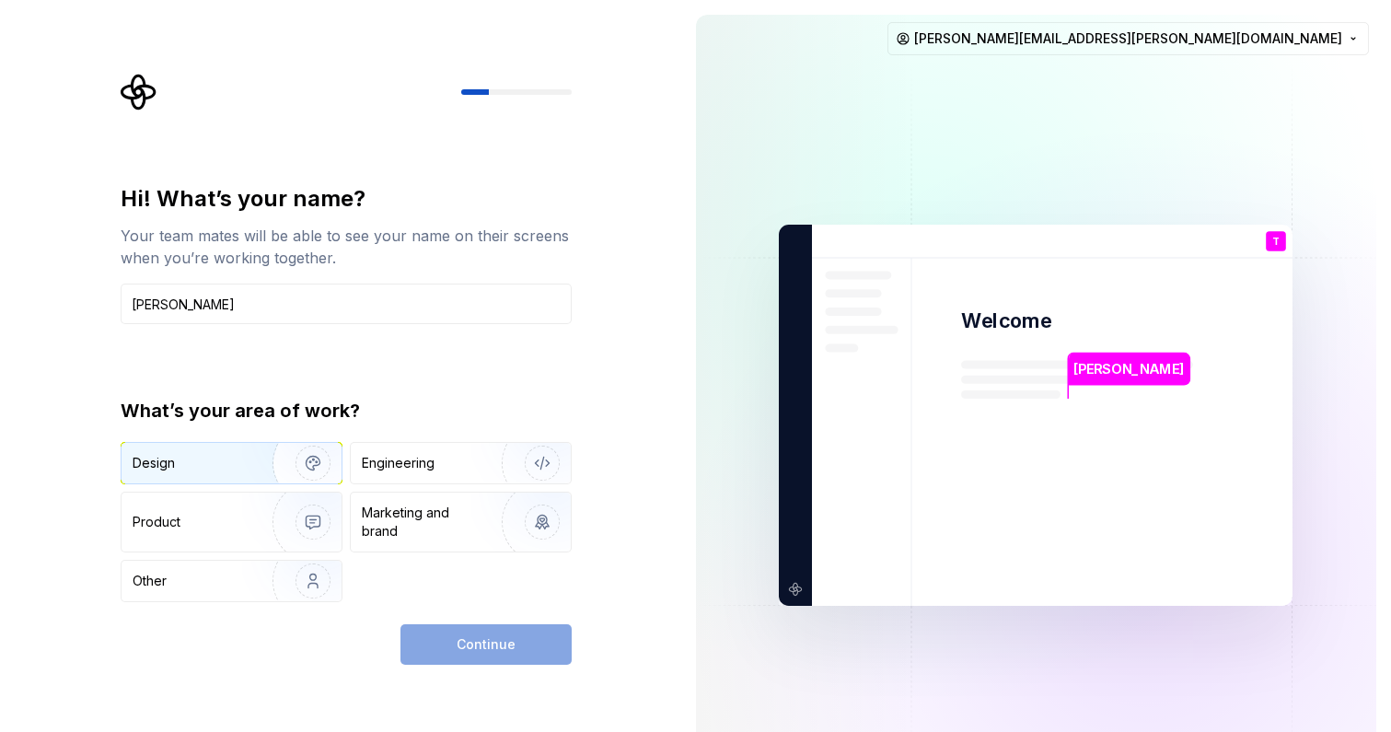
type input "[PERSON_NAME]"
click at [280, 469] on img "button" at bounding box center [301, 462] width 118 height 123
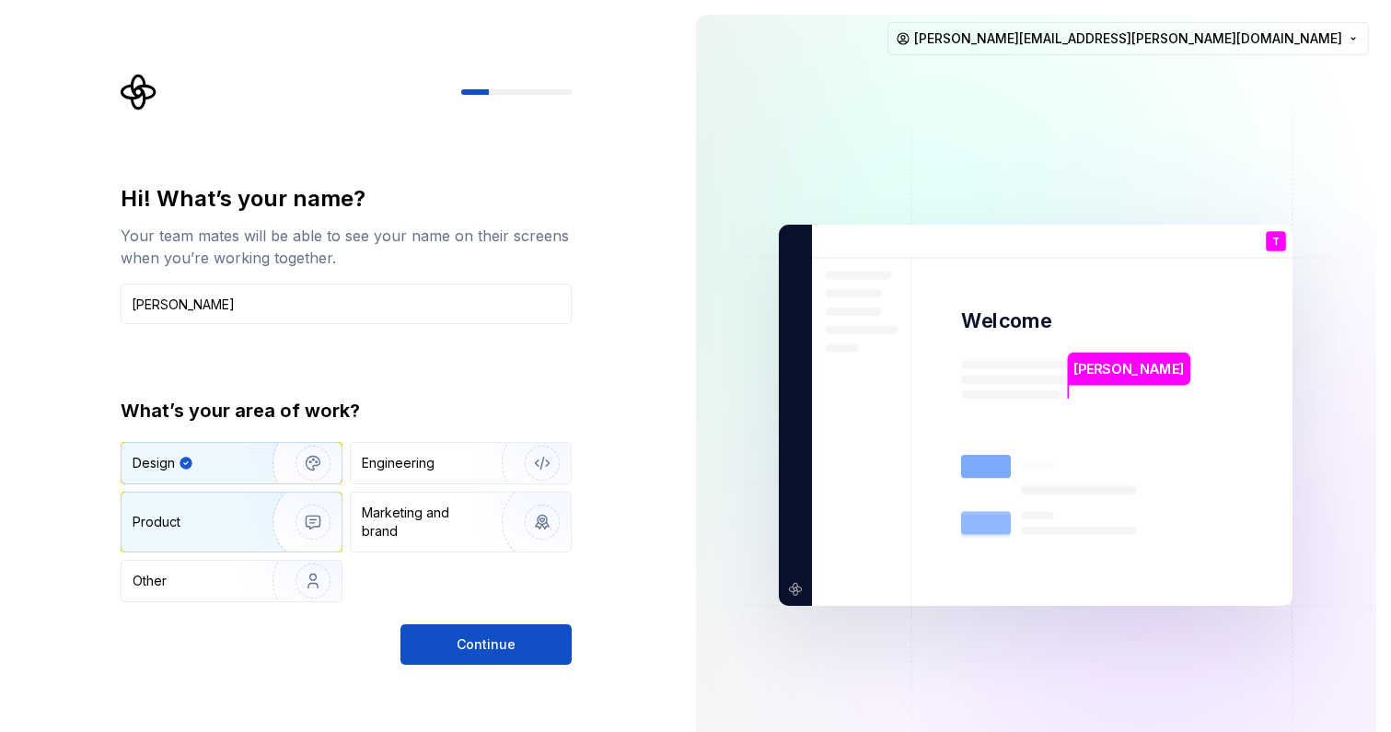
click at [245, 517] on img "button" at bounding box center [301, 521] width 118 height 123
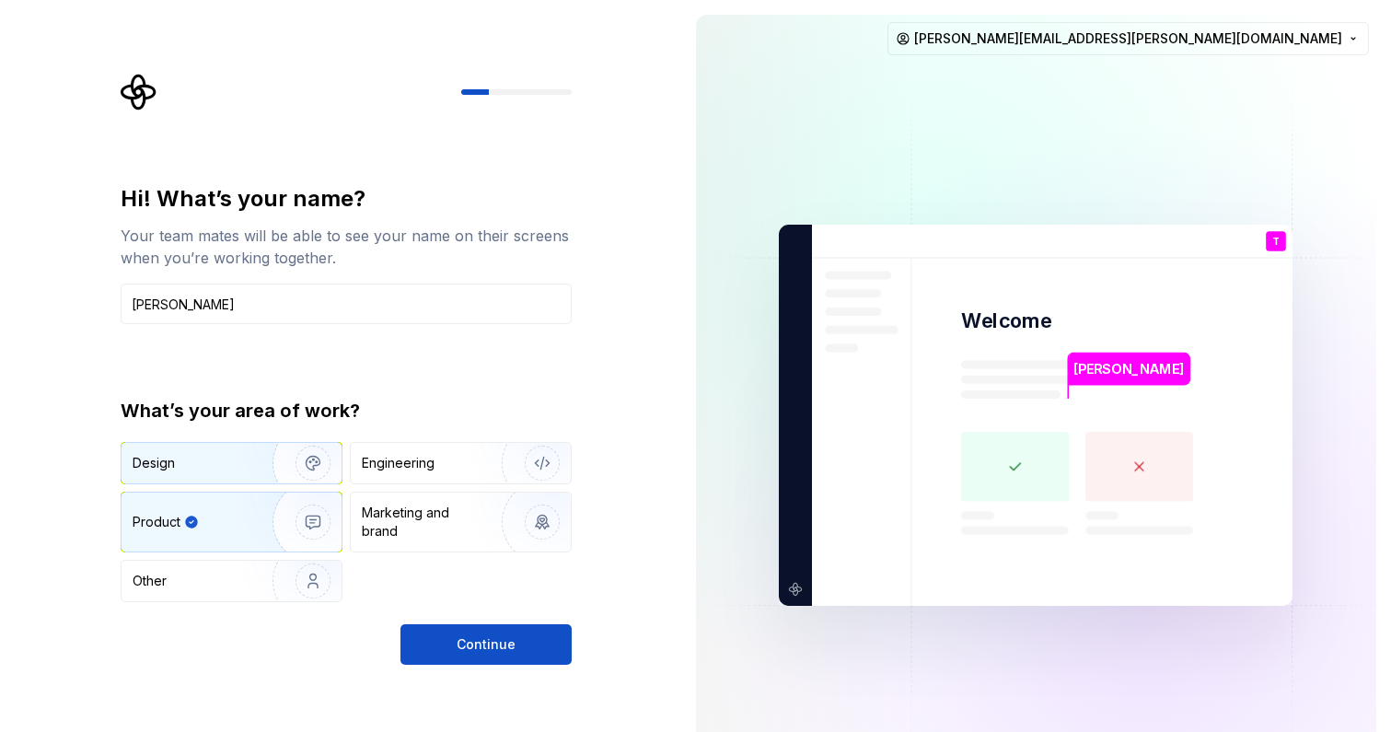
click at [261, 462] on img "button" at bounding box center [301, 462] width 118 height 123
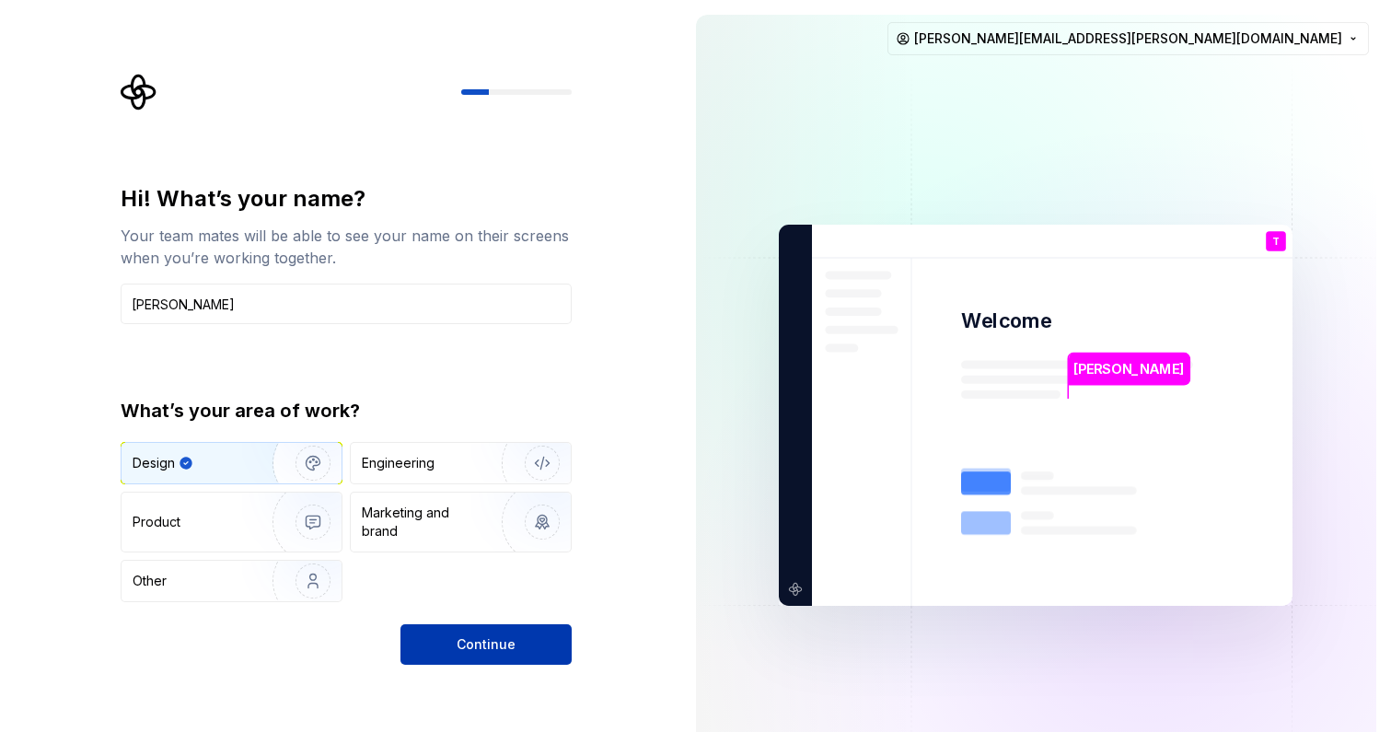
click at [493, 631] on button "Continue" at bounding box center [485, 644] width 171 height 41
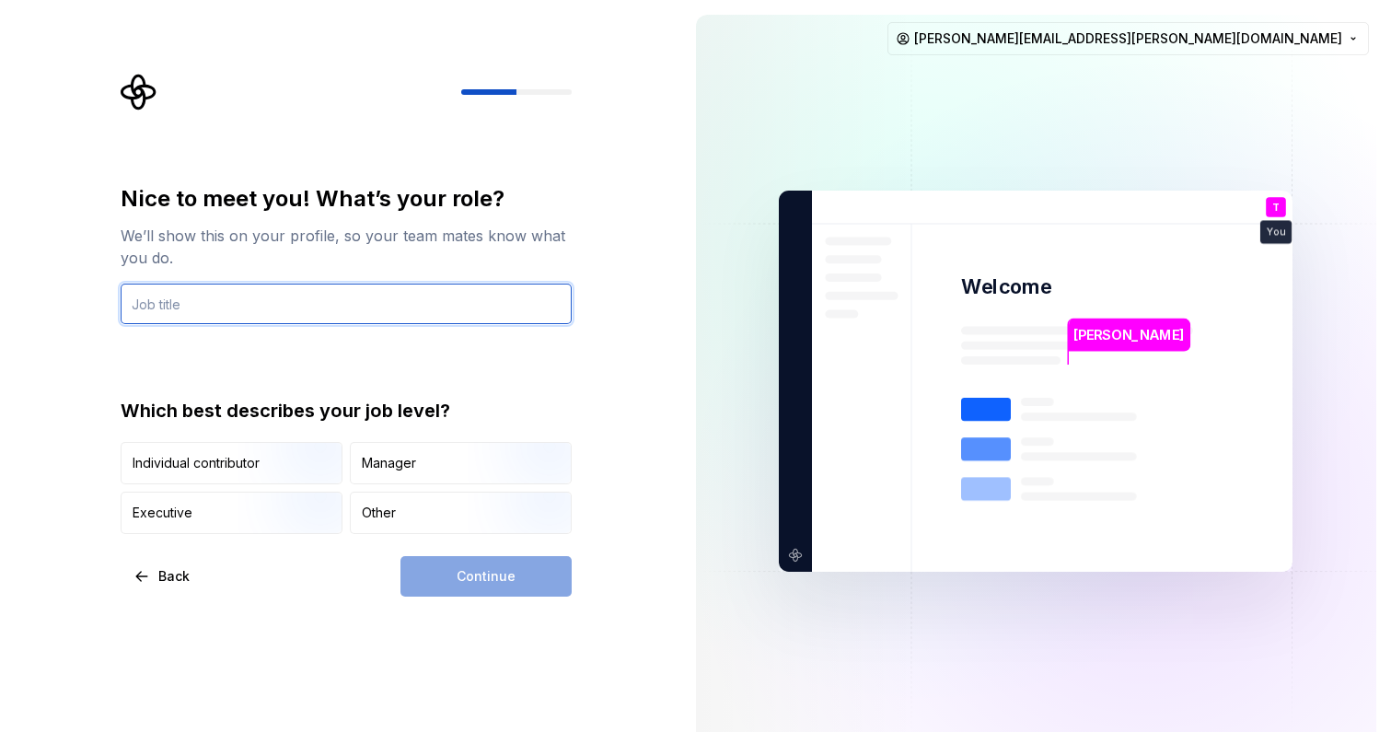
type input "S"
click at [133, 302] on input "UX/UI Designer" at bounding box center [346, 304] width 451 height 41
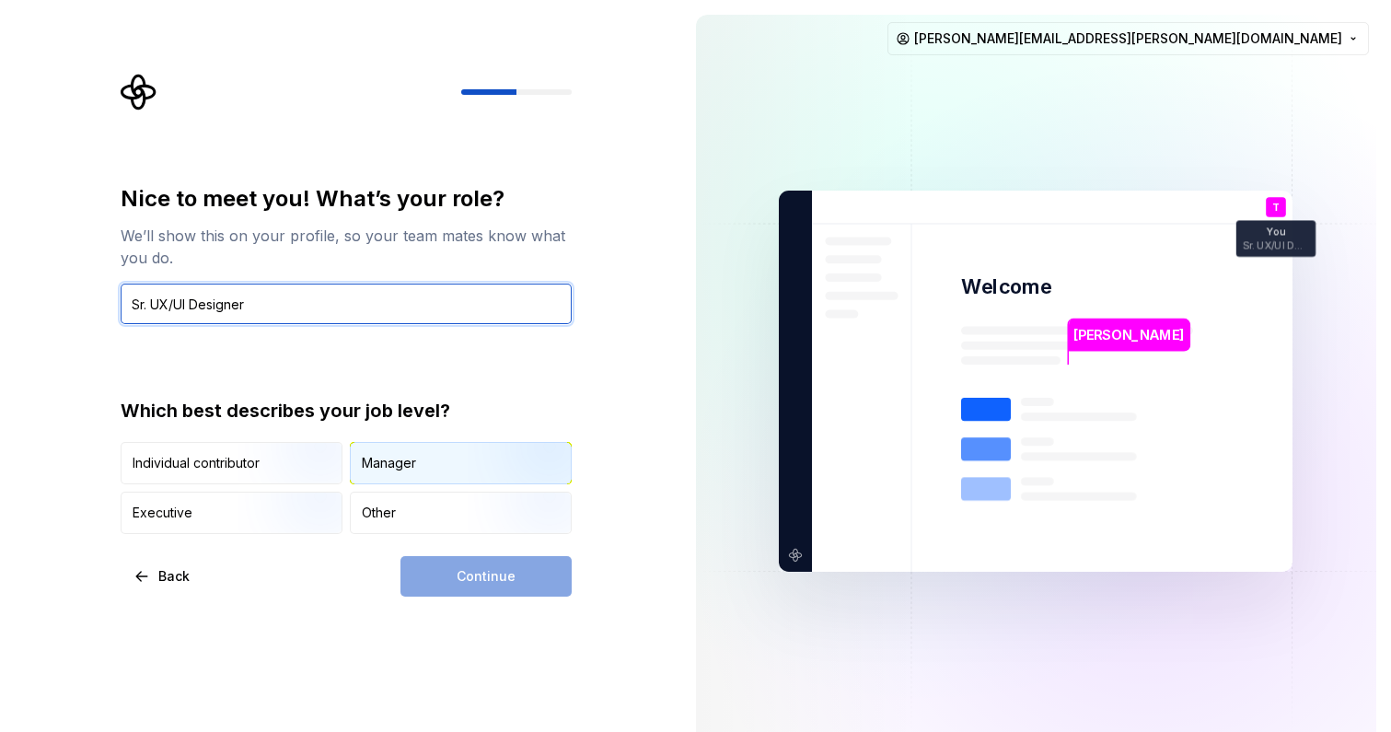
type input "Sr. UX/UI Designer"
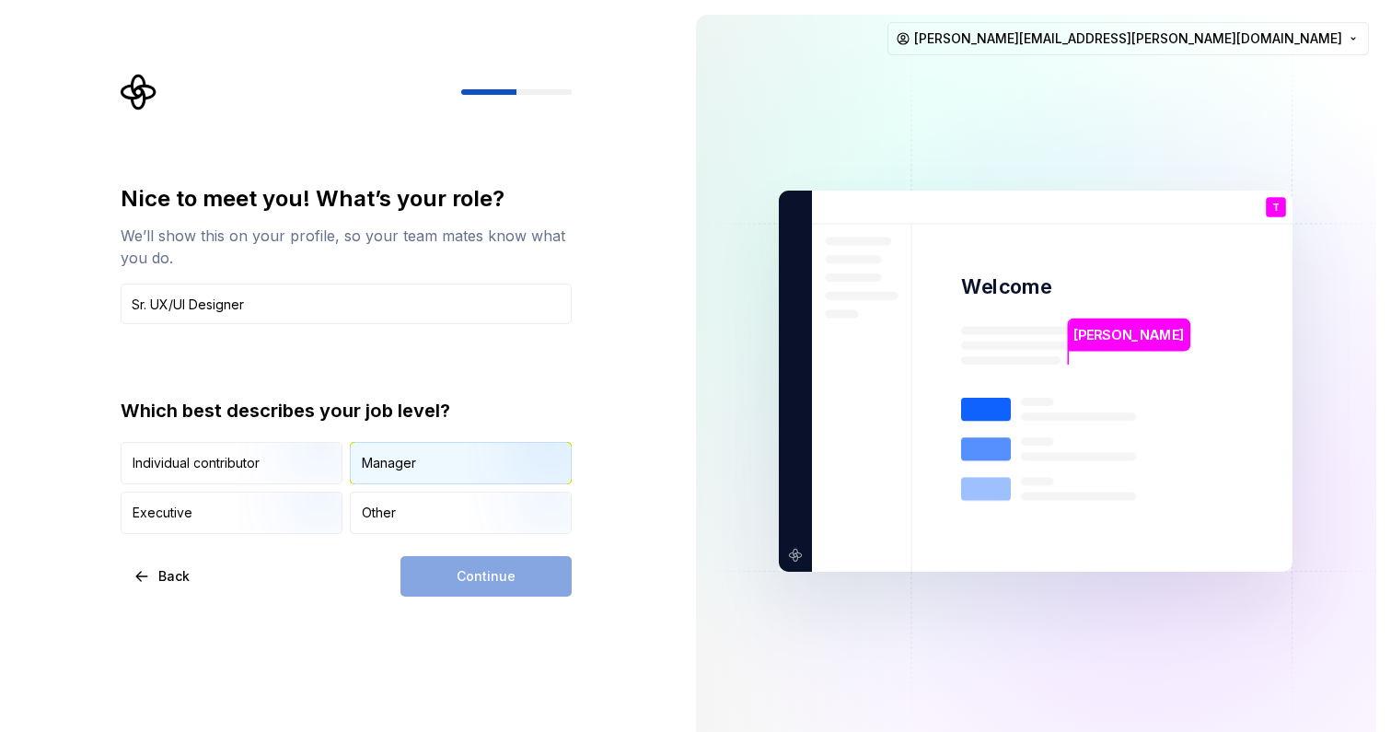
click at [414, 460] on div "Manager" at bounding box center [389, 463] width 54 height 18
click at [492, 574] on span "Continue" at bounding box center [486, 576] width 59 height 18
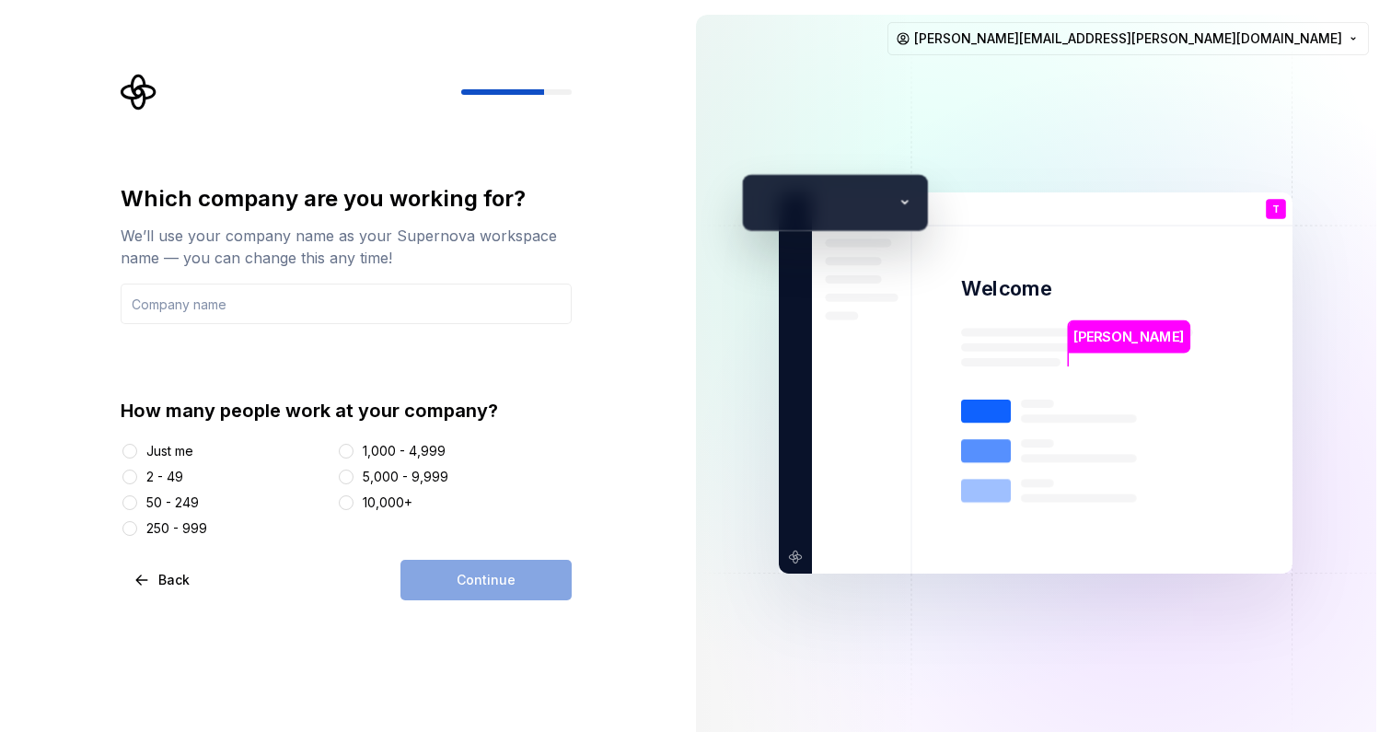
click at [140, 476] on div "2 - 49" at bounding box center [226, 477] width 210 height 18
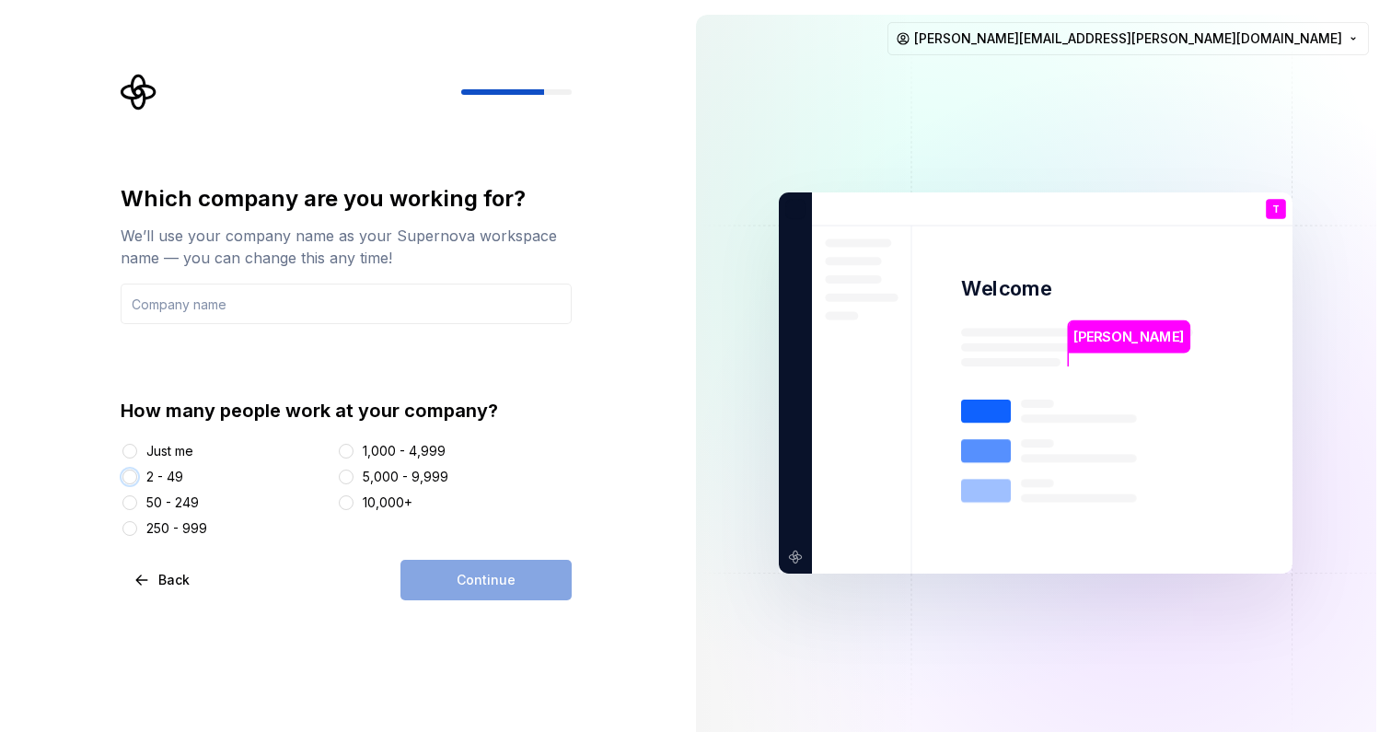
click at [134, 475] on button "2 - 49" at bounding box center [129, 476] width 15 height 15
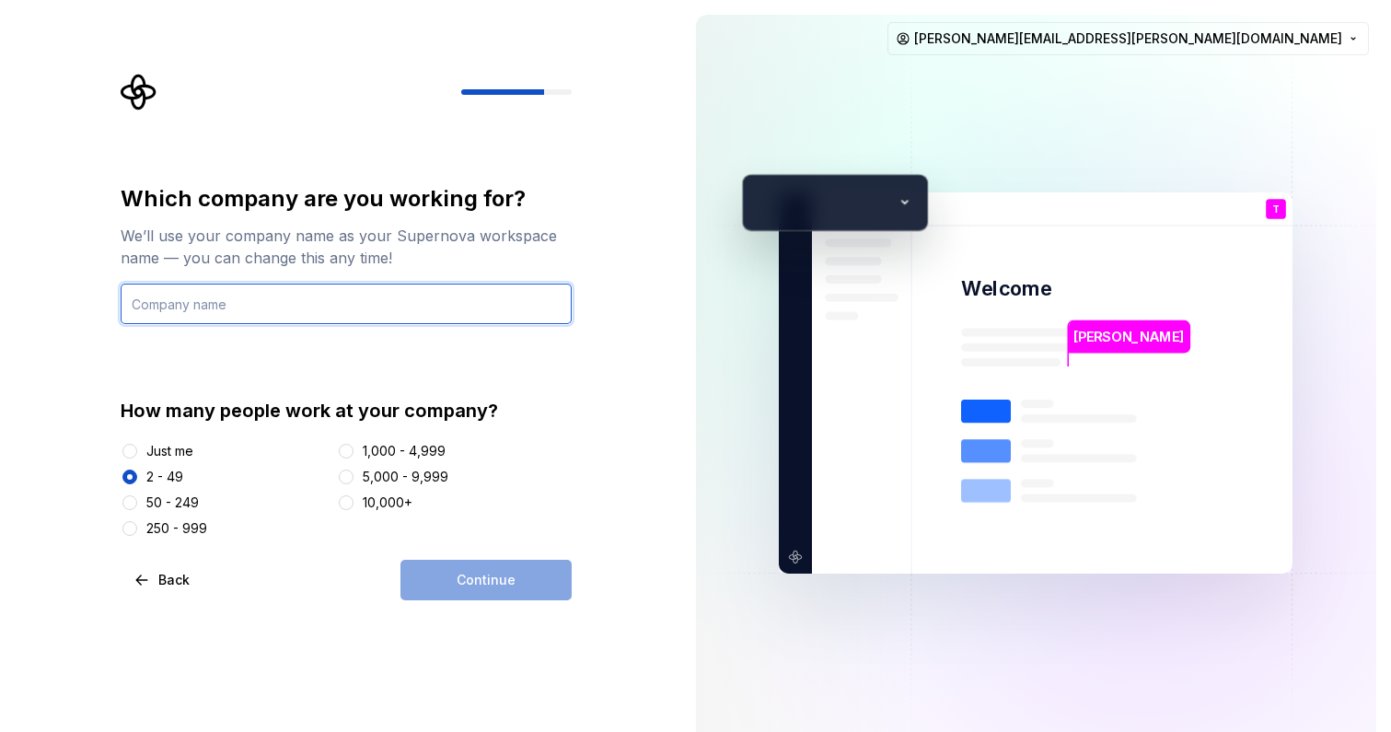
click at [283, 319] on input "text" at bounding box center [346, 304] width 451 height 41
type input "Varaha"
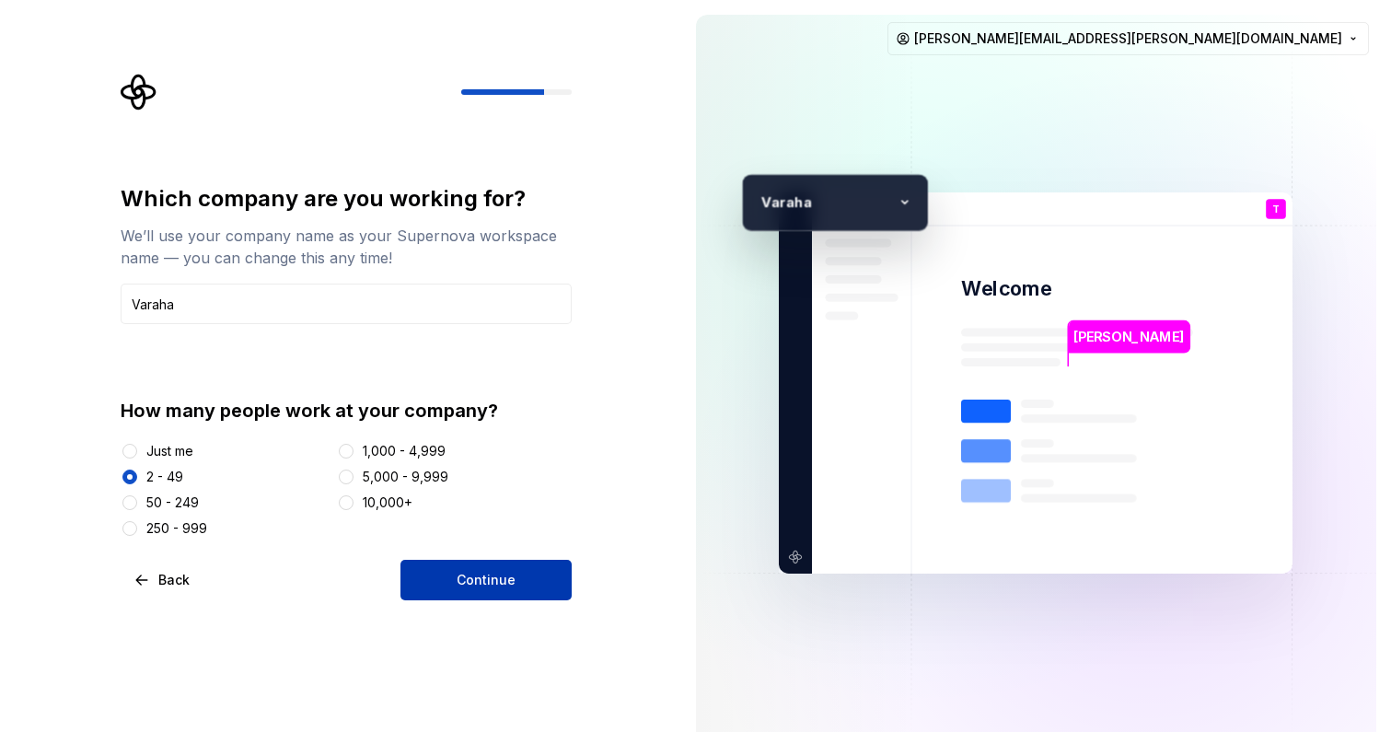
click at [516, 573] on button "Continue" at bounding box center [485, 580] width 171 height 41
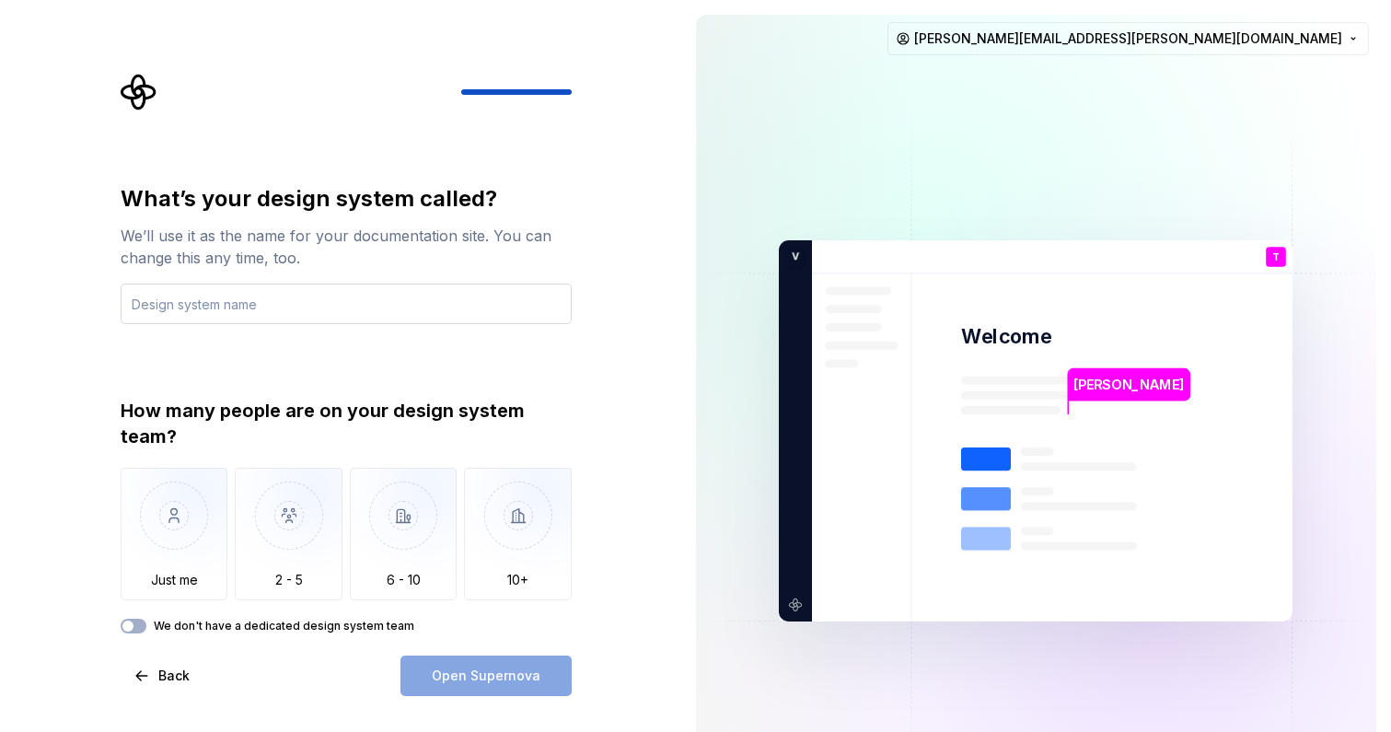
click at [215, 300] on input "text" at bounding box center [346, 304] width 451 height 41
type input "Varaha"
click at [146, 672] on button "Back" at bounding box center [163, 675] width 85 height 41
click at [145, 677] on button "Back" at bounding box center [163, 675] width 85 height 41
click at [140, 677] on button "Back" at bounding box center [163, 675] width 85 height 41
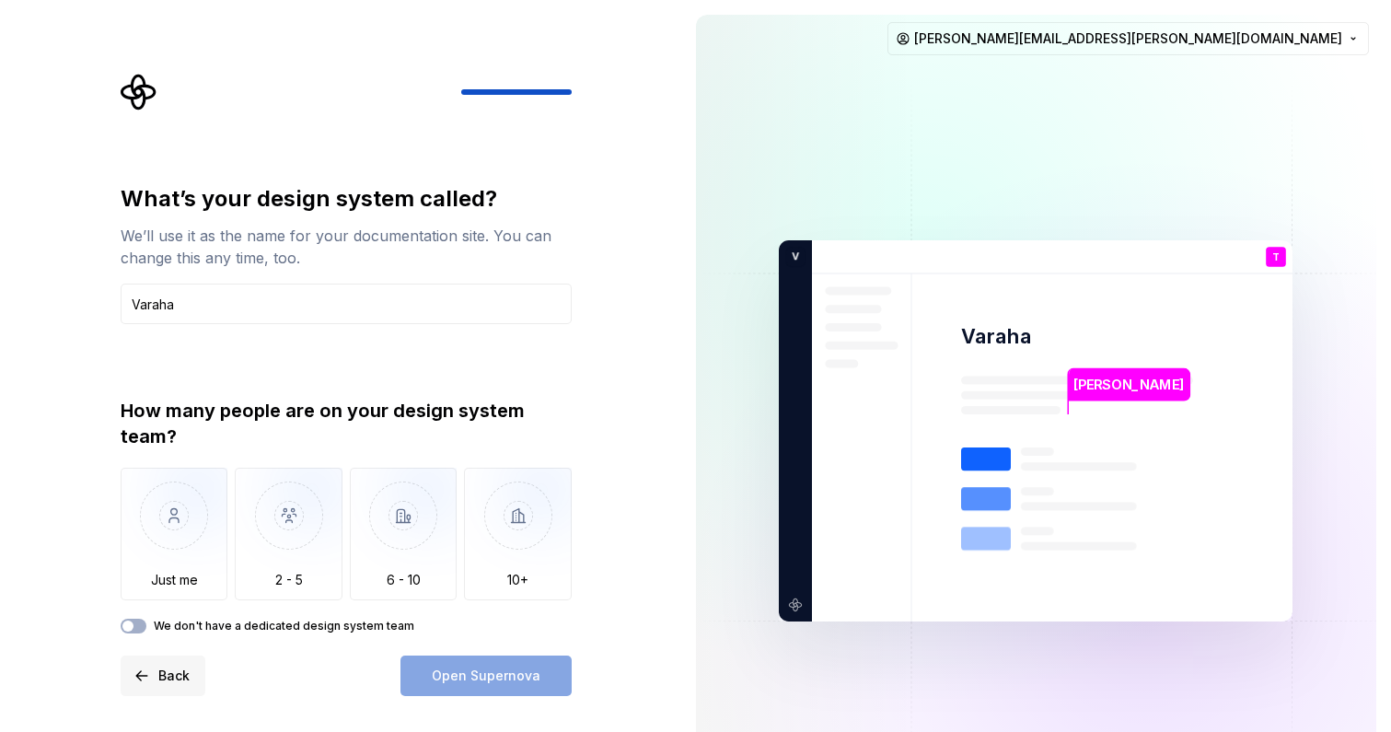
click at [161, 672] on span "Back" at bounding box center [173, 675] width 31 height 18
click at [154, 676] on button "Back" at bounding box center [163, 675] width 85 height 41
click at [145, 685] on button "Back" at bounding box center [163, 675] width 85 height 41
click at [288, 539] on img "button" at bounding box center [289, 529] width 108 height 123
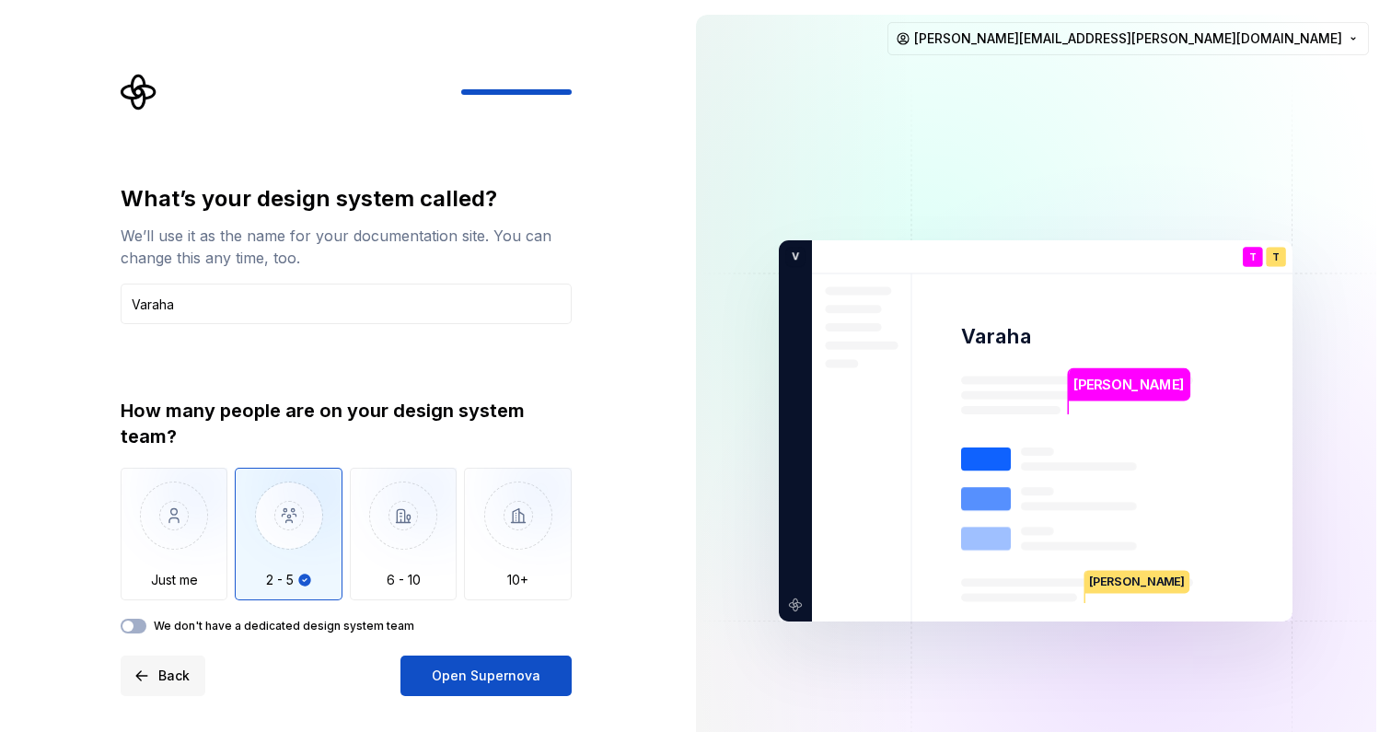
click at [151, 676] on button "Back" at bounding box center [163, 675] width 85 height 41
click at [151, 672] on button "Back" at bounding box center [163, 675] width 85 height 41
click at [129, 92] on icon "Supernova Logo" at bounding box center [139, 92] width 37 height 37
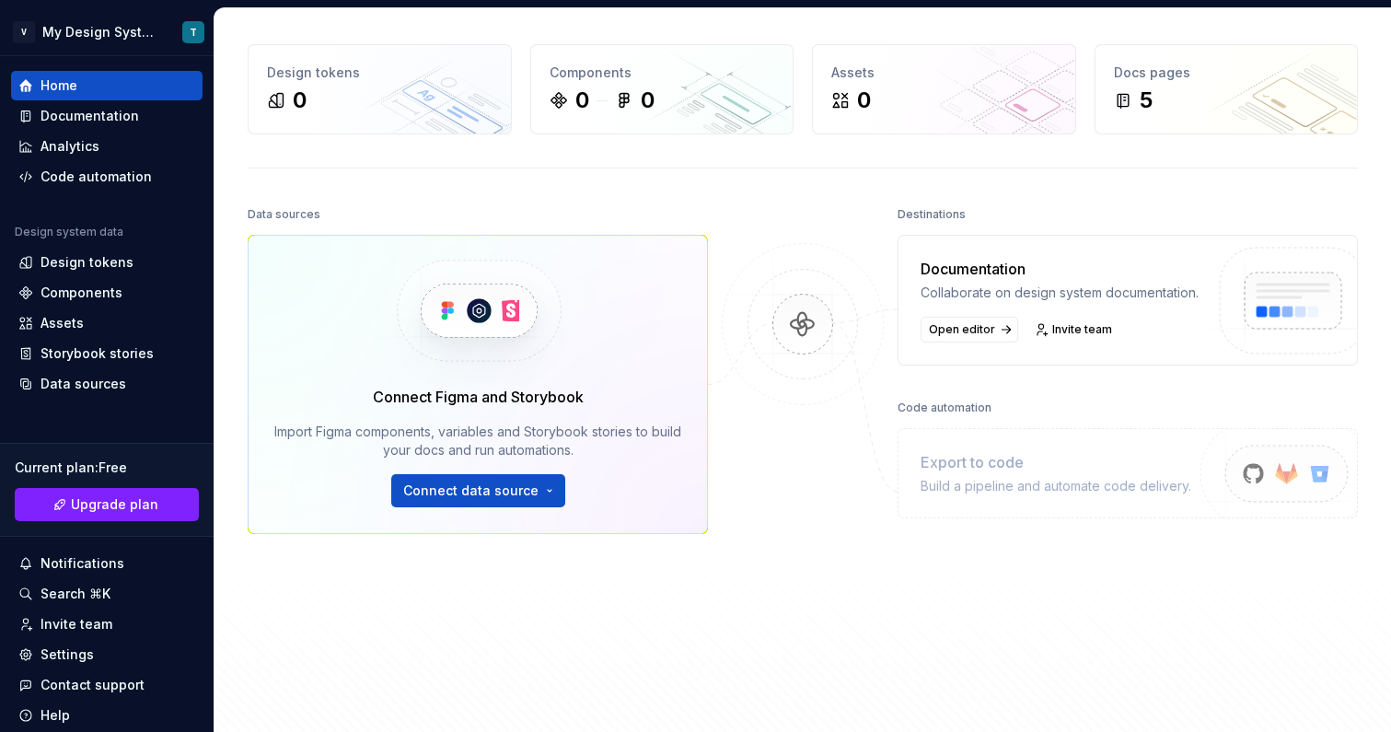
scroll to position [62, 0]
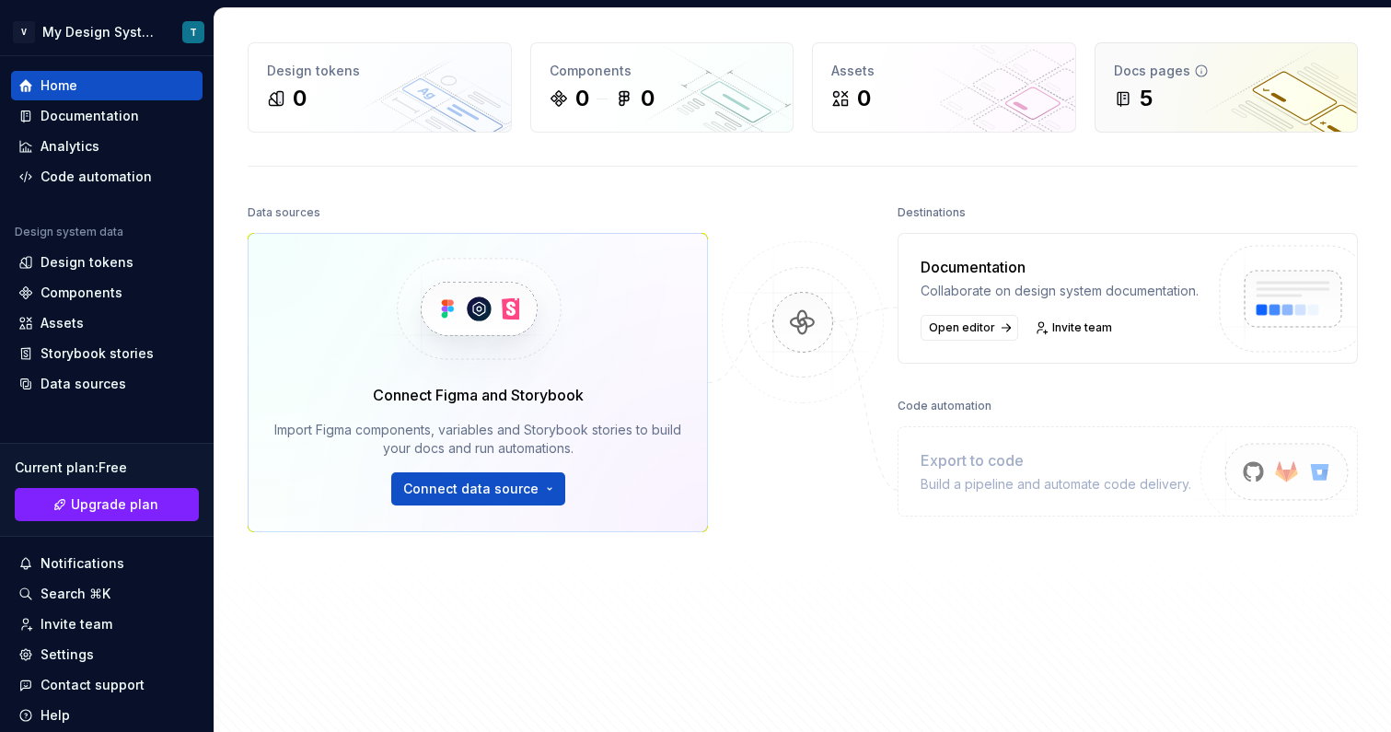
click at [1129, 98] on icon at bounding box center [1123, 98] width 18 height 18
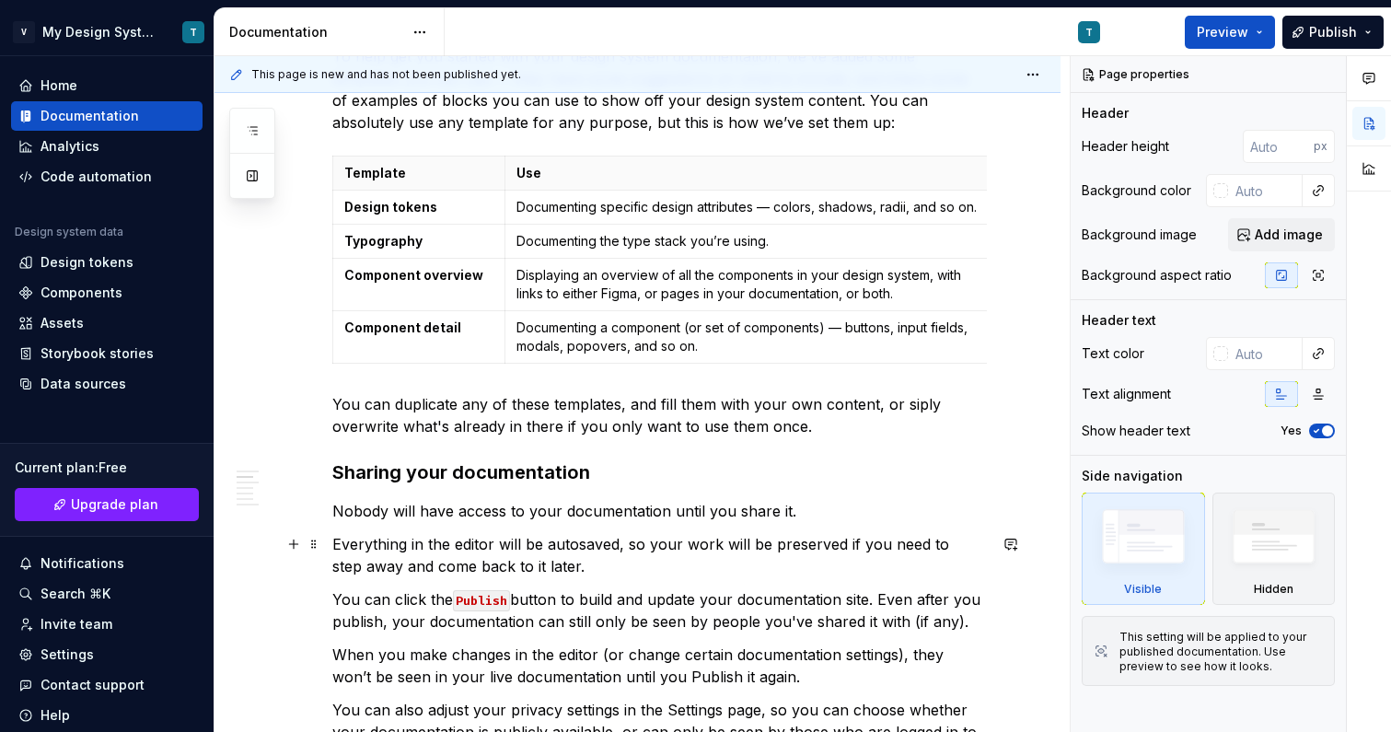
scroll to position [496, 0]
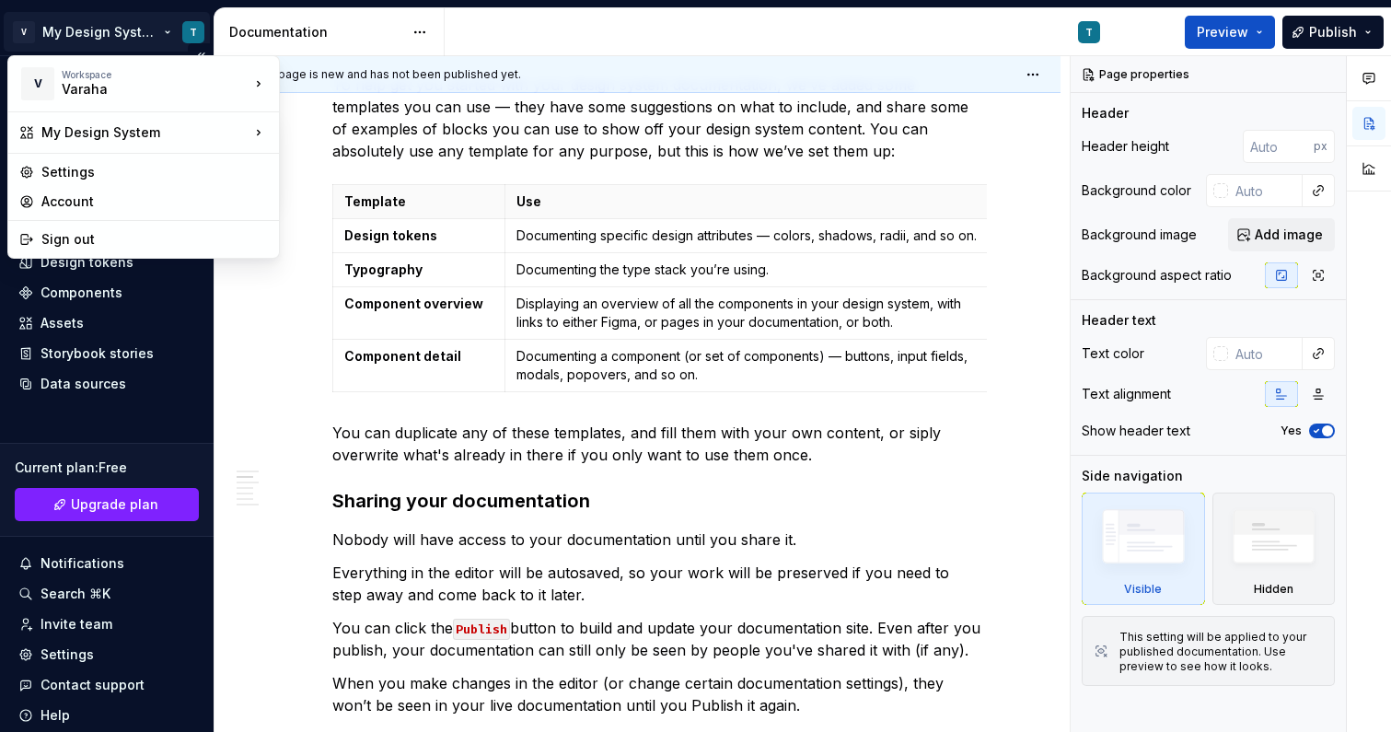
click at [127, 37] on html "V My Design System T Home Documentation Analytics Code automation Design system…" at bounding box center [695, 366] width 1391 height 732
type textarea "*"
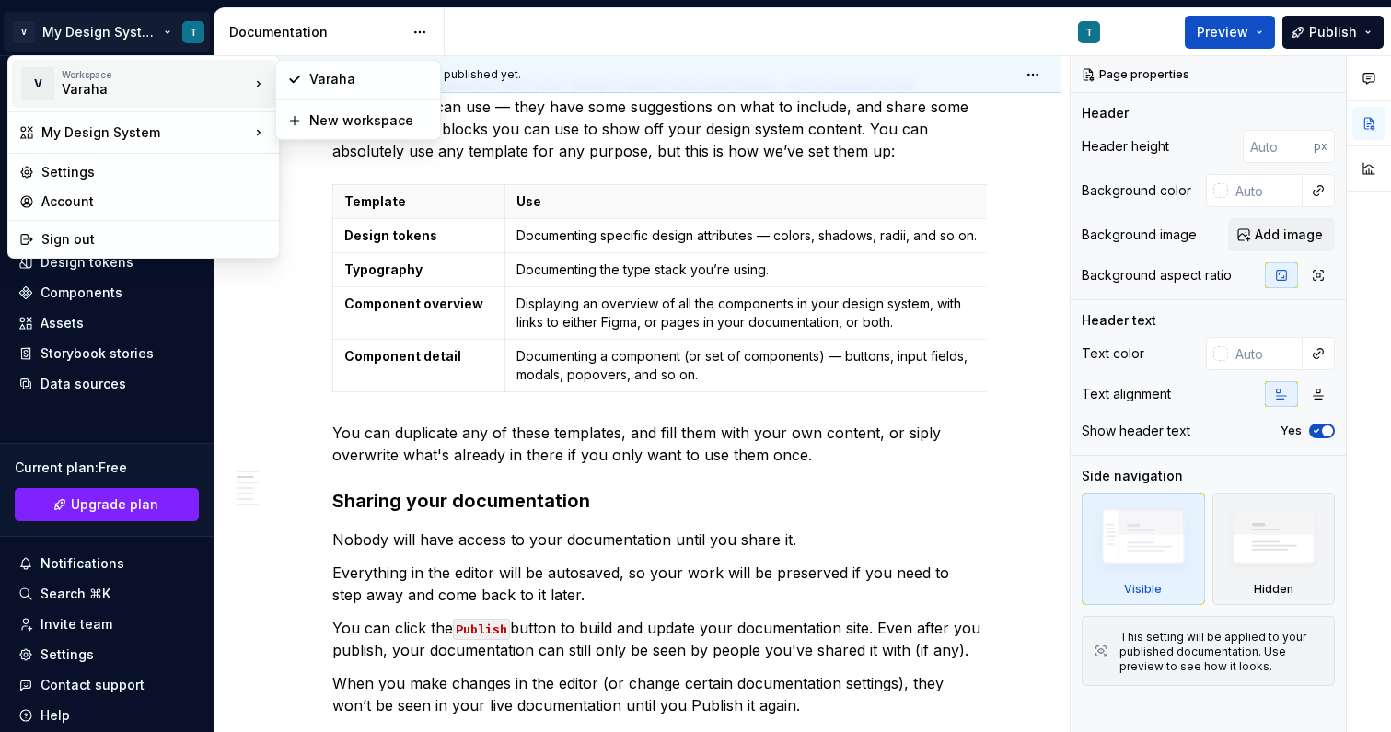
click at [118, 81] on div "Varaha" at bounding box center [140, 89] width 156 height 18
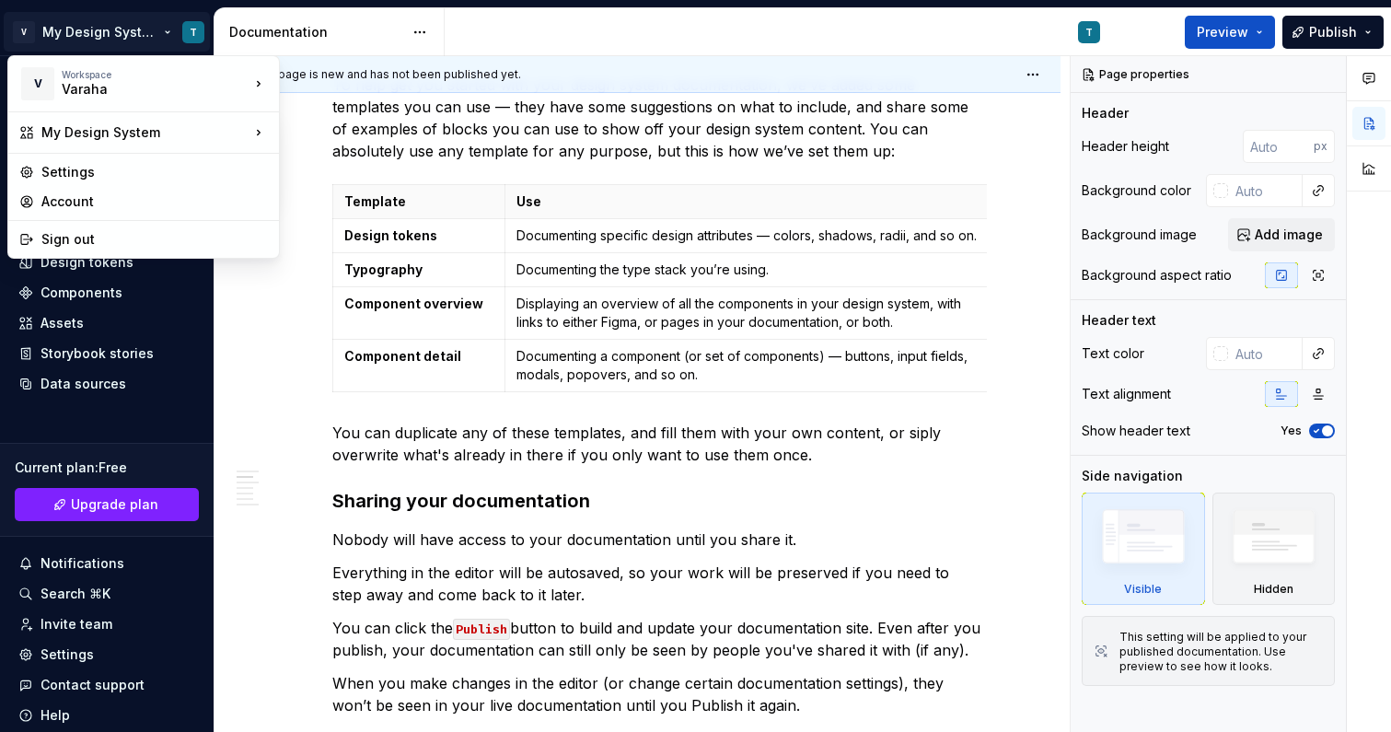
click at [248, 330] on html "V My Design System T Home Documentation Analytics Code automation Design system…" at bounding box center [695, 366] width 1391 height 732
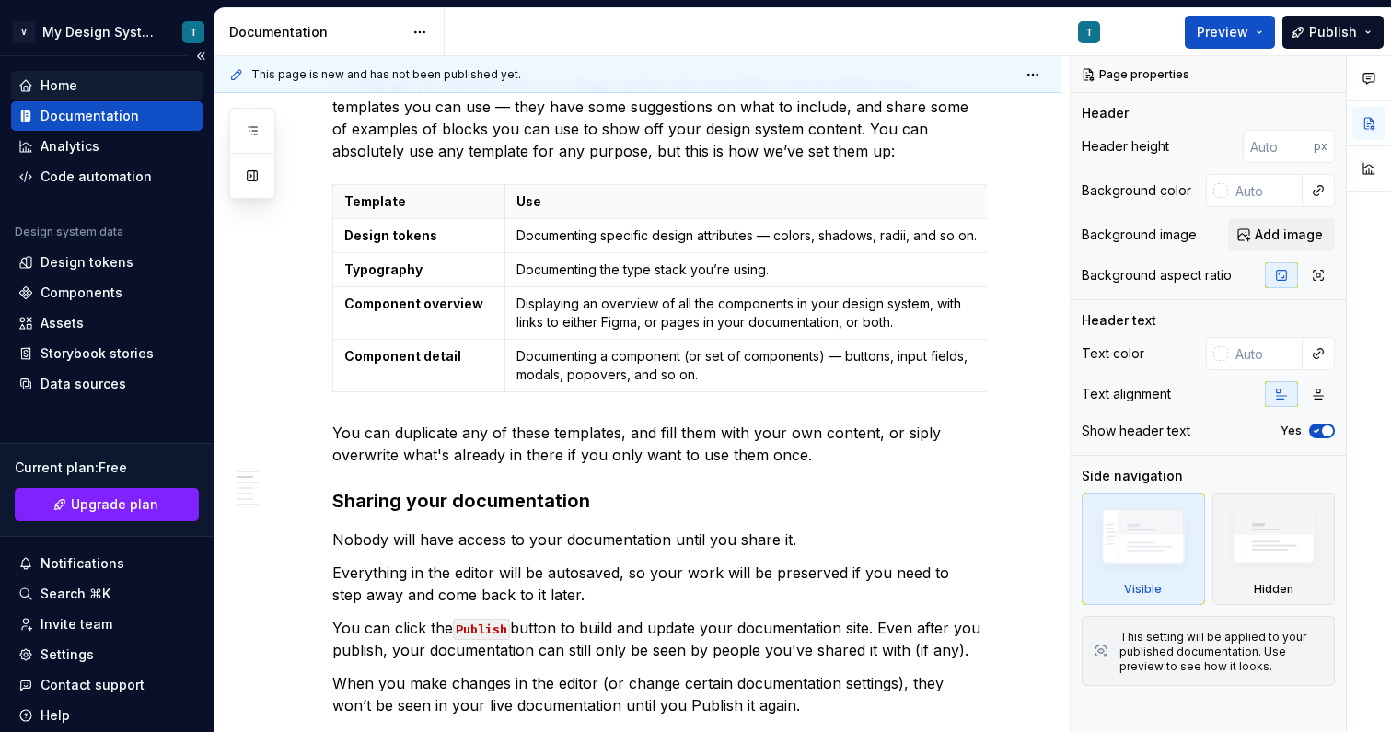
click at [60, 96] on div "Home" at bounding box center [106, 85] width 191 height 29
